Goal: Find specific page/section: Find specific page/section

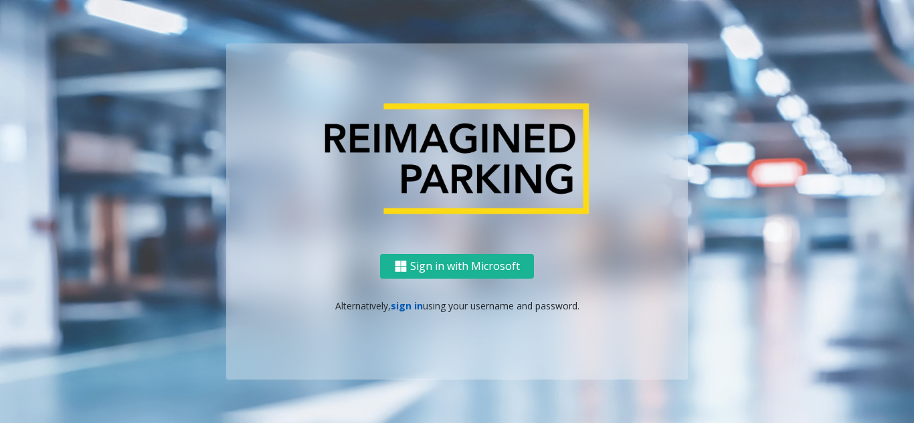
click at [415, 311] on link "sign in" at bounding box center [407, 306] width 32 height 13
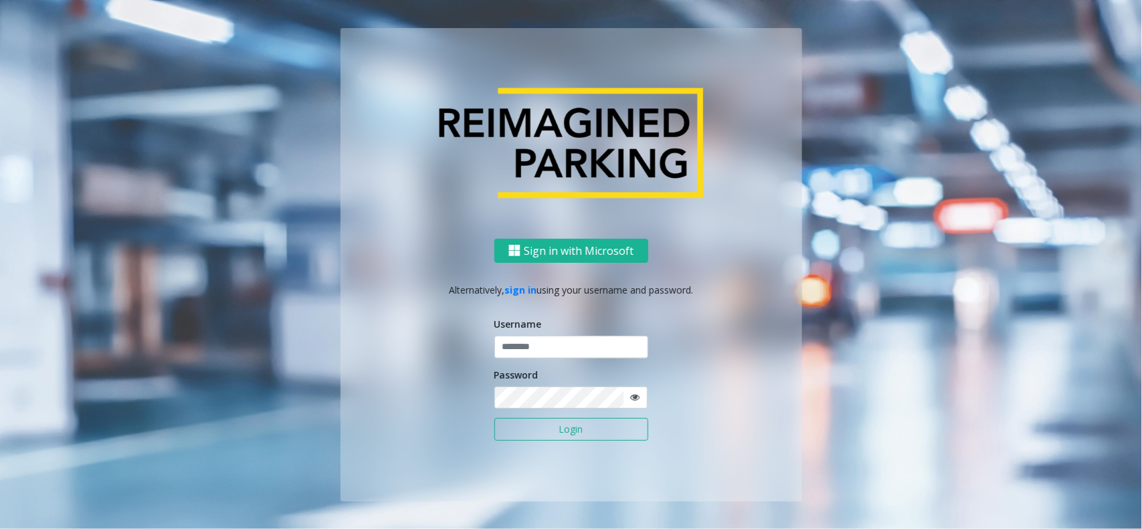
click at [530, 383] on div "Password" at bounding box center [571, 387] width 154 height 41
click at [607, 353] on input "text" at bounding box center [571, 347] width 154 height 23
type input "*****"
click at [494, 418] on button "Login" at bounding box center [571, 429] width 154 height 23
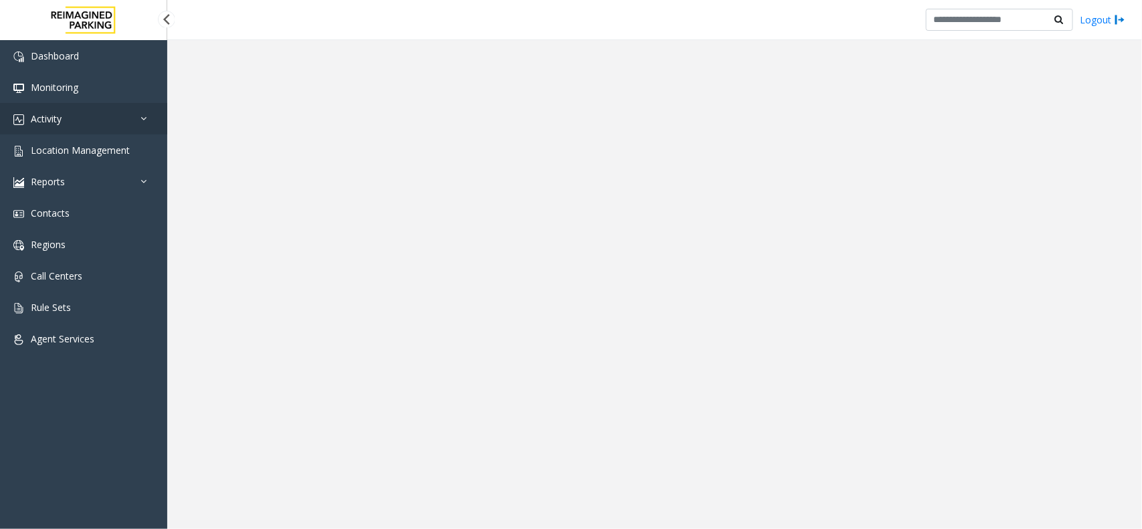
drag, startPoint x: 106, startPoint y: 124, endPoint x: 417, endPoint y: 529, distance: 510.5
click at [106, 122] on link "Activity" at bounding box center [83, 118] width 167 height 31
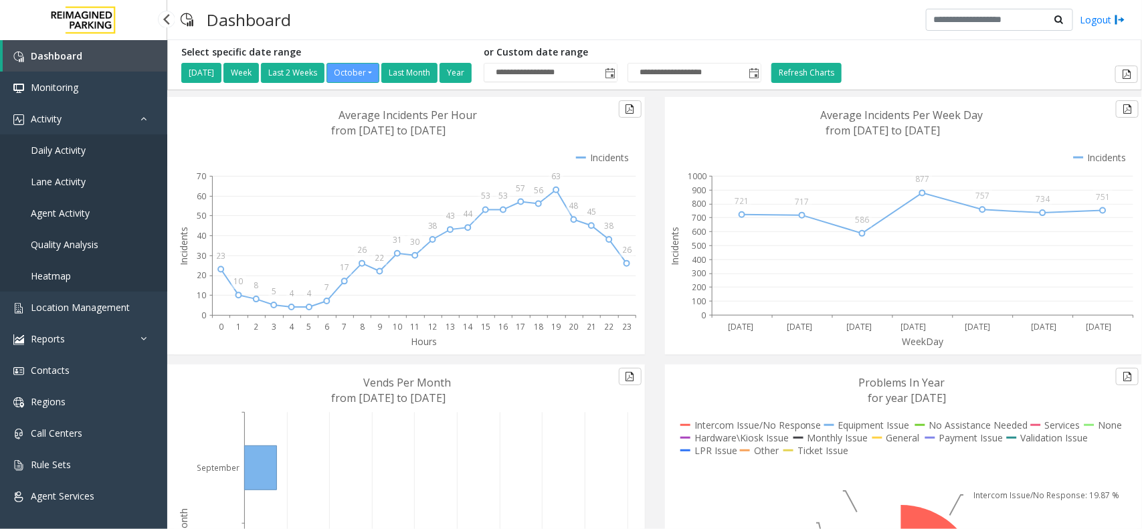
click at [70, 146] on span "Daily Activity" at bounding box center [58, 150] width 55 height 13
click at [72, 115] on link "Activity" at bounding box center [83, 118] width 167 height 31
